Goal: Task Accomplishment & Management: Manage account settings

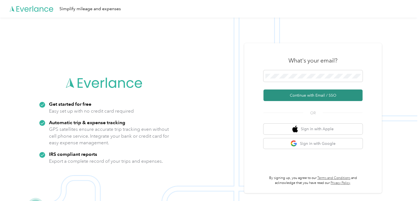
click at [280, 89] on button "Continue with Email / SSO" at bounding box center [312, 95] width 99 height 12
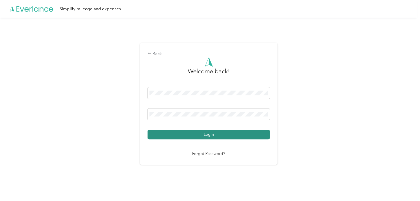
click at [161, 132] on button "Login" at bounding box center [208, 134] width 122 height 10
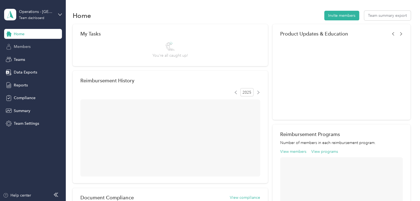
click at [36, 46] on div "Members" at bounding box center [33, 47] width 58 height 10
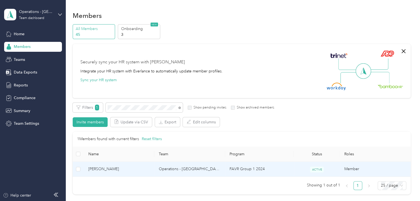
click at [128, 171] on span "[PERSON_NAME]" at bounding box center [119, 169] width 62 height 6
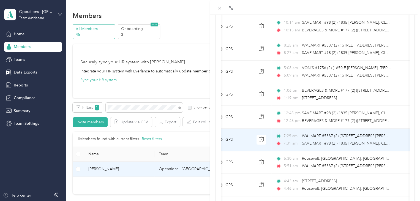
scroll to position [97, 0]
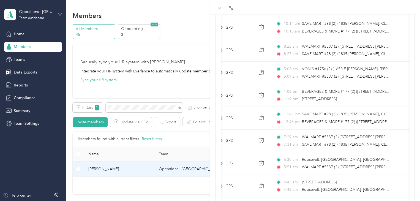
click at [140, 109] on div "[PERSON_NAME] Archive Trips Expenses Reports Member info Program Rates Work hou…" at bounding box center [210, 100] width 420 height 201
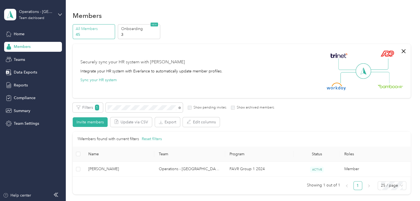
scroll to position [76, 0]
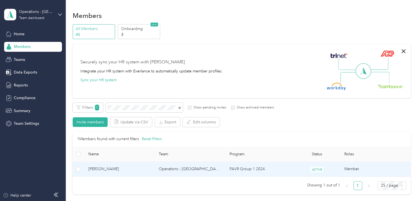
click at [130, 169] on span "[PERSON_NAME]" at bounding box center [119, 169] width 62 height 6
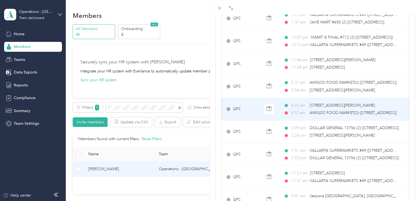
scroll to position [0, 78]
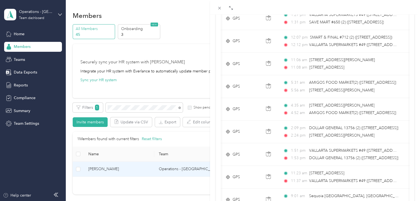
click at [134, 105] on div "[PERSON_NAME] Archive Trips Expenses Reports Member info Program Rates Work hou…" at bounding box center [210, 100] width 420 height 201
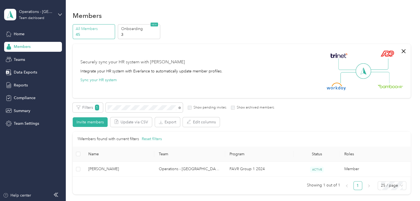
scroll to position [76, 0]
click at [130, 107] on div at bounding box center [210, 100] width 420 height 201
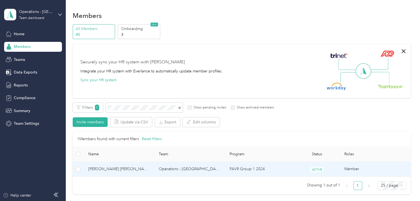
click at [136, 166] on span "[PERSON_NAME] [PERSON_NAME]" at bounding box center [119, 169] width 62 height 6
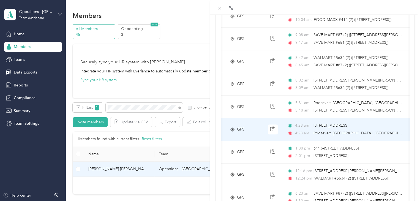
scroll to position [169, 0]
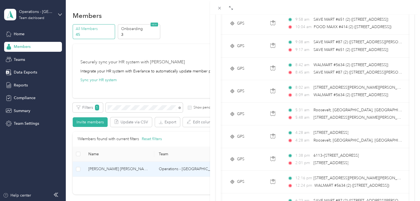
click at [120, 107] on div "[PERSON_NAME] [PERSON_NAME] Archive Trips Expenses Reports Member info Program …" at bounding box center [210, 100] width 420 height 201
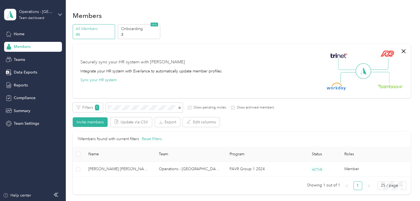
scroll to position [76, 0]
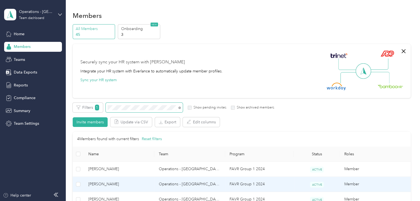
scroll to position [59, 0]
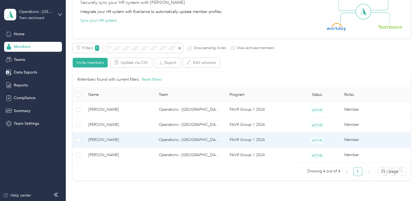
click at [138, 141] on span "[PERSON_NAME]" at bounding box center [119, 140] width 62 height 6
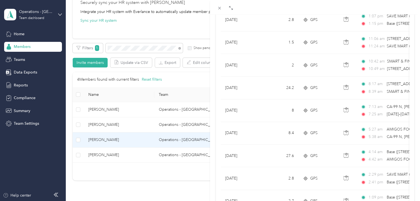
click at [118, 40] on div "[PERSON_NAME] Archive Trips Expenses Reports Member info Program Rates Work hou…" at bounding box center [210, 100] width 420 height 201
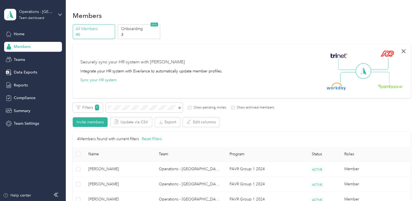
click at [402, 48] on icon "button" at bounding box center [403, 51] width 7 height 7
